Goal: Task Accomplishment & Management: Manage account settings

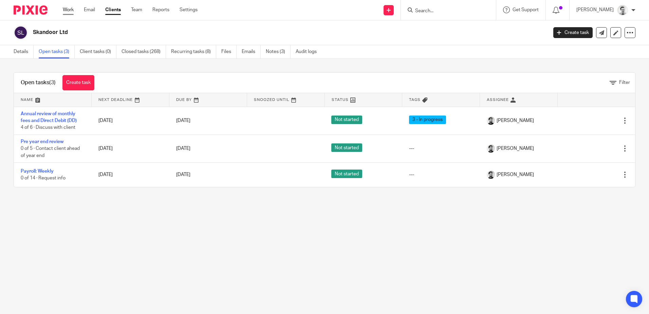
click at [70, 10] on link "Work" at bounding box center [68, 9] width 11 height 7
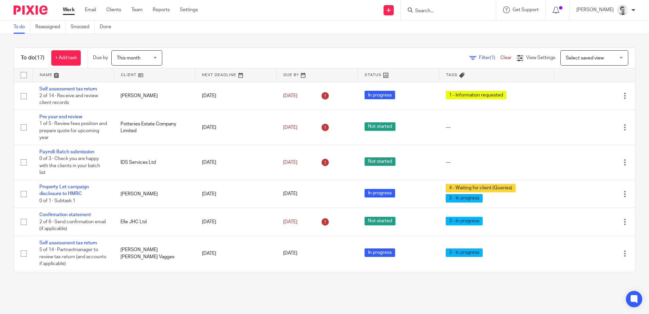
click at [47, 74] on link at bounding box center [73, 75] width 81 height 14
click at [286, 74] on link at bounding box center [317, 75] width 81 height 14
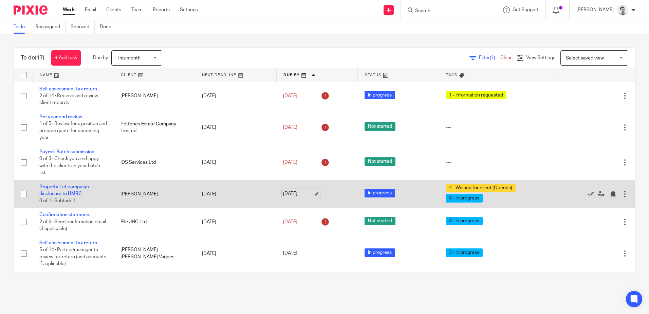
click at [289, 194] on link "26 Aug 2025" at bounding box center [298, 193] width 31 height 7
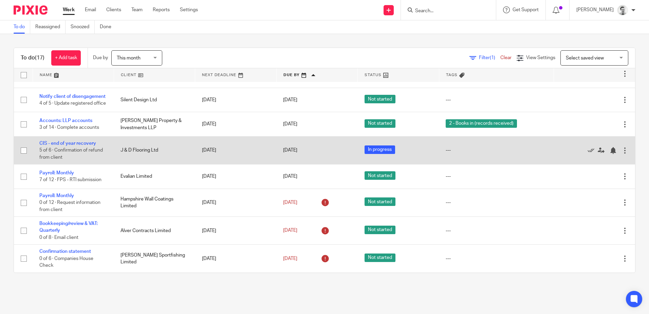
scroll to position [305, 0]
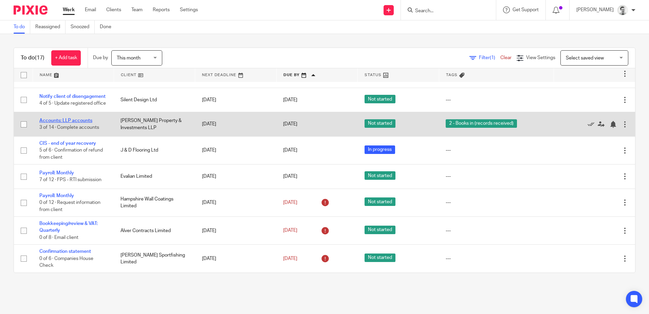
click at [58, 123] on link "Accounts: LLP accounts" at bounding box center [65, 120] width 53 height 5
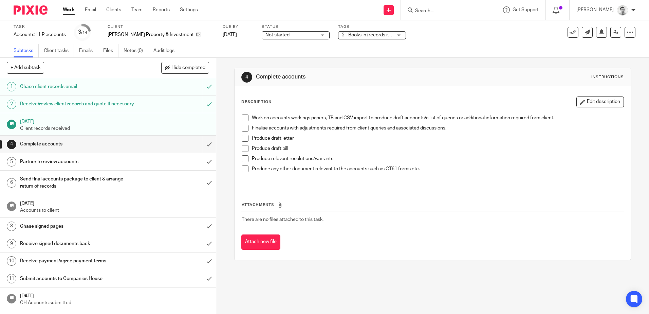
click at [298, 36] on span "Not started" at bounding box center [290, 35] width 51 height 7
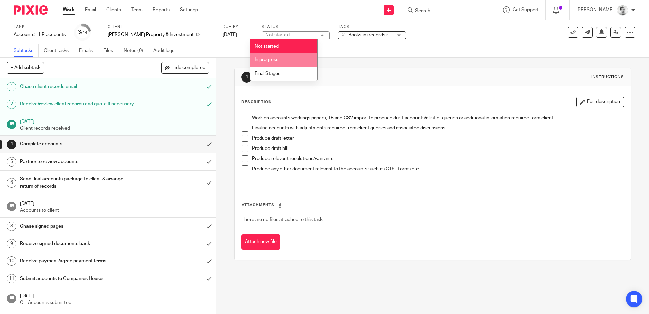
click at [279, 60] on li "In progress" at bounding box center [283, 60] width 67 height 14
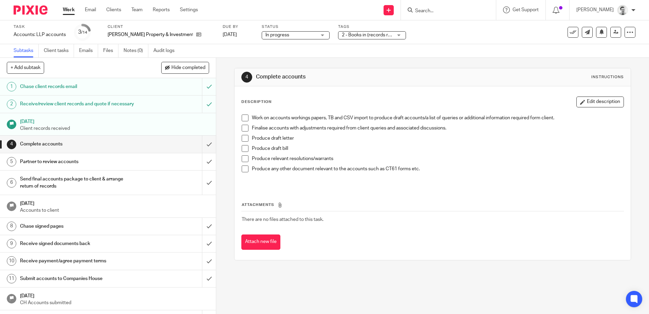
click at [348, 37] on span "2 - Books in (records received)" at bounding box center [367, 35] width 51 height 7
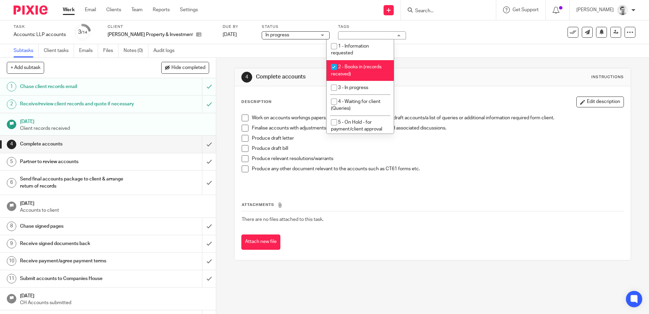
click at [334, 67] on input "checkbox" at bounding box center [334, 66] width 13 height 13
checkbox input "false"
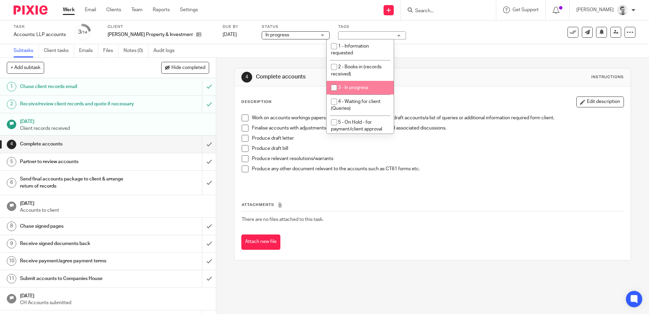
click at [335, 84] on input "checkbox" at bounding box center [334, 87] width 13 height 13
checkbox input "true"
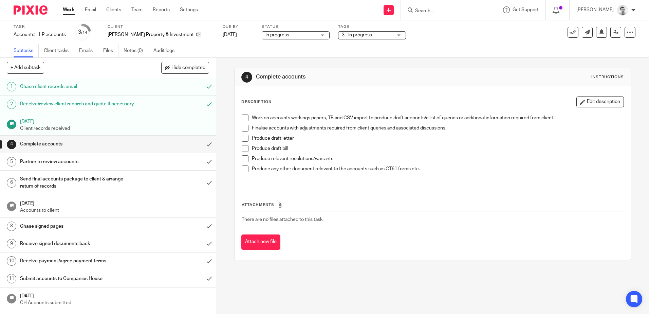
click at [493, 59] on div "4 Complete accounts Instructions Description Edit description Work on accounts …" at bounding box center [432, 164] width 396 height 212
click at [68, 11] on link "Work" at bounding box center [69, 9] width 12 height 7
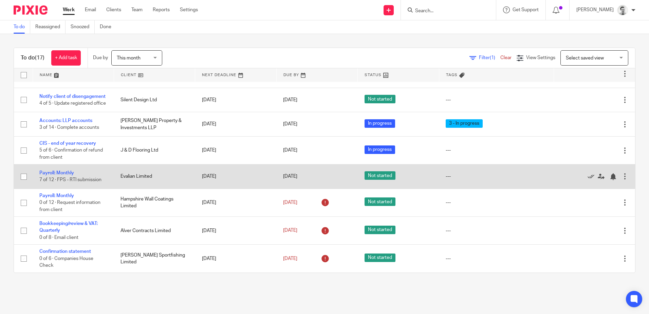
scroll to position [312, 0]
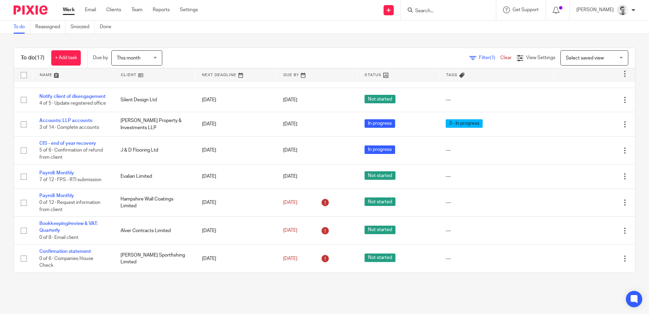
click at [432, 11] on input "Search" at bounding box center [444, 11] width 61 height 6
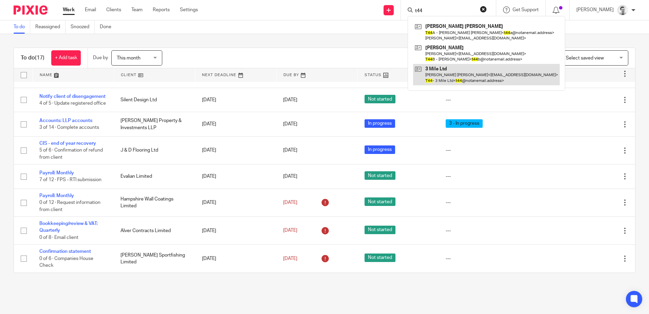
type input "t44"
click at [453, 76] on link at bounding box center [486, 74] width 147 height 21
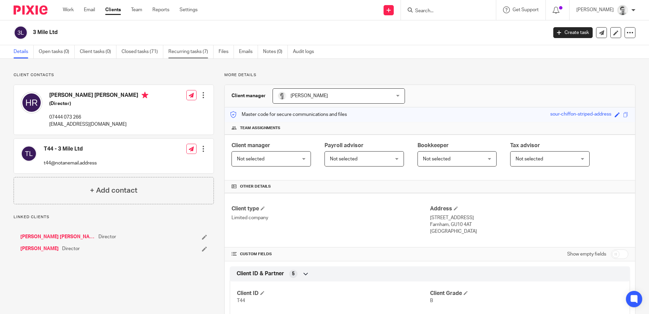
click at [181, 52] on link "Recurring tasks (7)" at bounding box center [190, 51] width 45 height 13
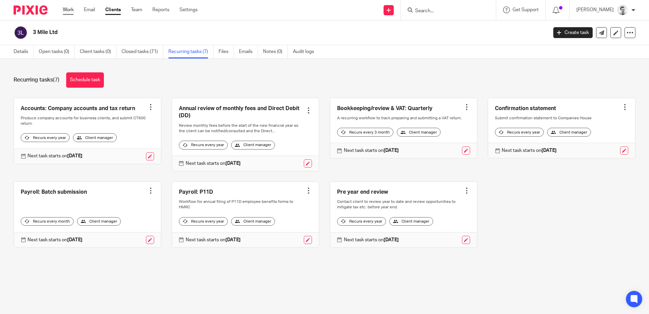
click at [63, 10] on link "Work" at bounding box center [68, 9] width 11 height 7
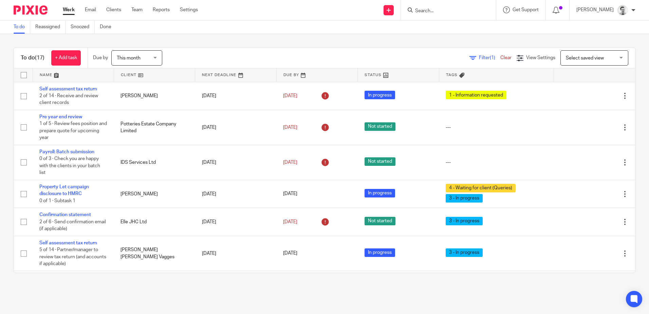
click at [47, 73] on link at bounding box center [73, 75] width 81 height 14
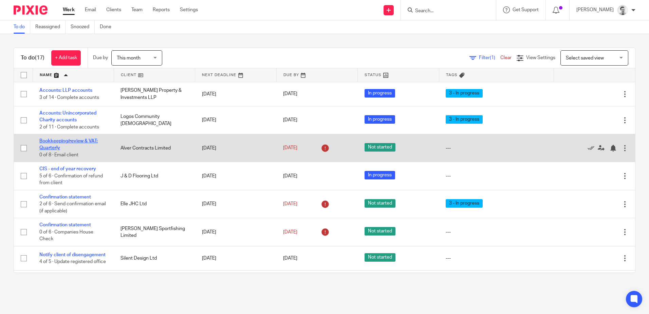
click at [53, 142] on link "Bookkeeping/review & VAT: Quarterly" at bounding box center [68, 144] width 58 height 12
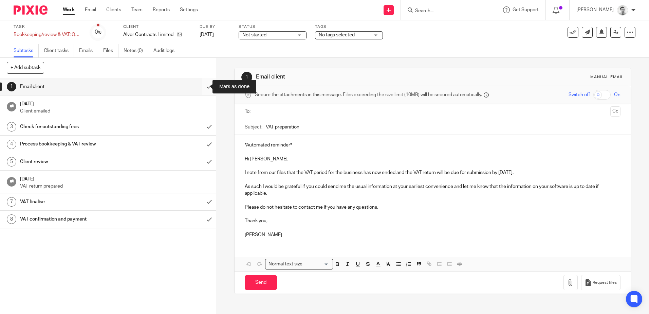
click at [206, 86] on input "submit" at bounding box center [108, 86] width 216 height 17
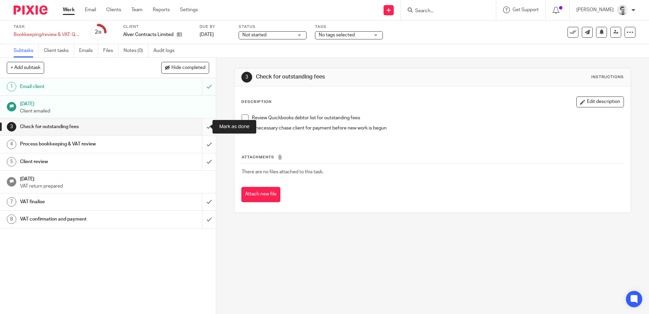
click at [202, 126] on input "submit" at bounding box center [108, 126] width 216 height 17
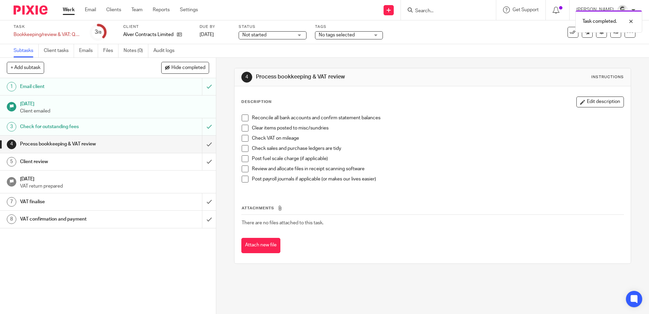
click at [67, 8] on link "Work" at bounding box center [69, 9] width 12 height 7
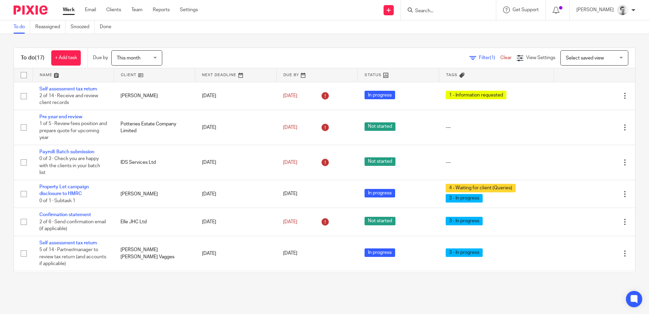
click at [44, 74] on link at bounding box center [73, 75] width 81 height 14
